Goal: Task Accomplishment & Management: Manage account settings

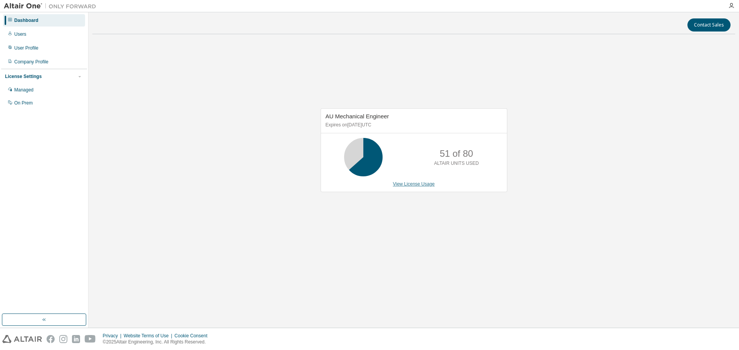
click at [406, 187] on link "View License Usage" at bounding box center [414, 184] width 42 height 5
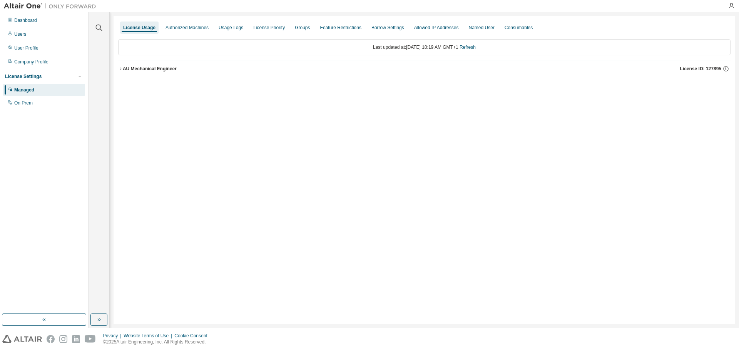
click at [138, 64] on button "AU Mechanical Engineer License ID: 127895" at bounding box center [424, 68] width 612 height 17
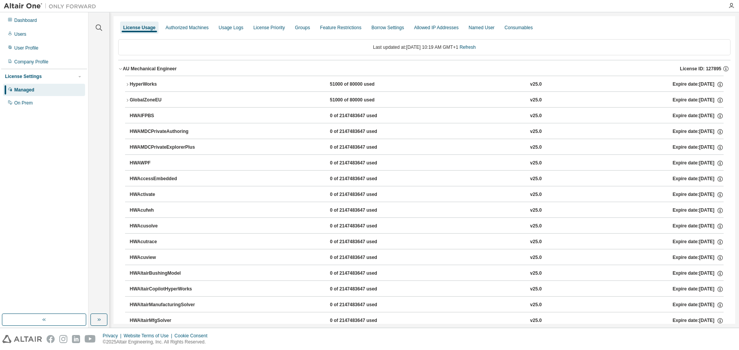
click at [157, 82] on div "HyperWorks" at bounding box center [164, 84] width 69 height 7
